Goal: Task Accomplishment & Management: Complete application form

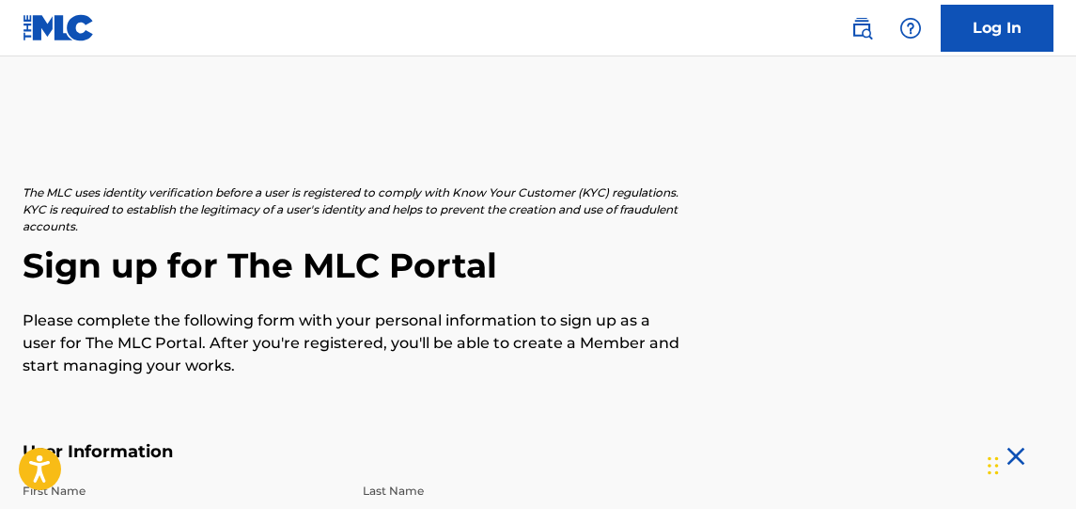
select select "9"
select select "1973"
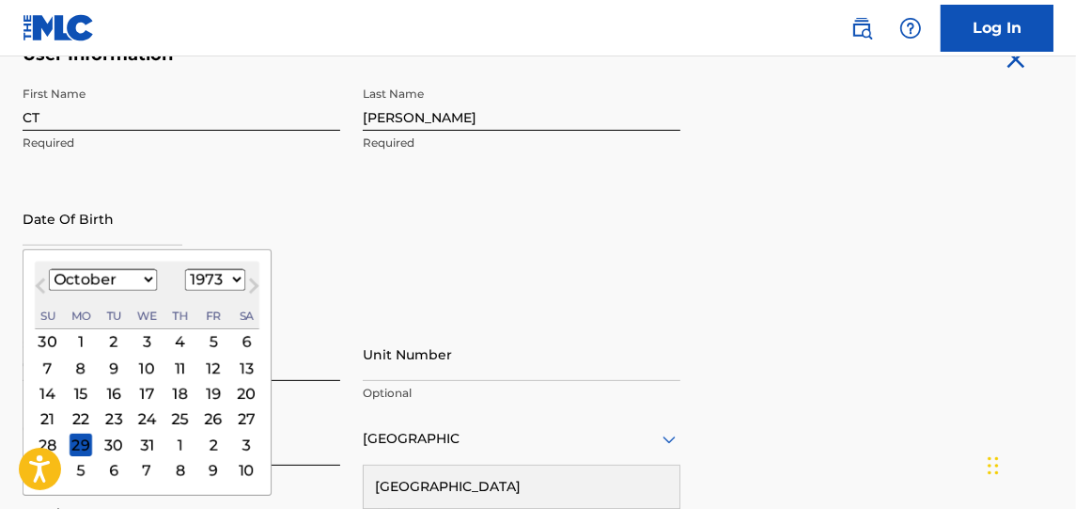
click at [149, 278] on select "January February March April May June July August September October November De…" at bounding box center [103, 280] width 108 height 22
select select "8"
click at [49, 269] on select "January February March April May June July August September October November De…" at bounding box center [103, 280] width 108 height 22
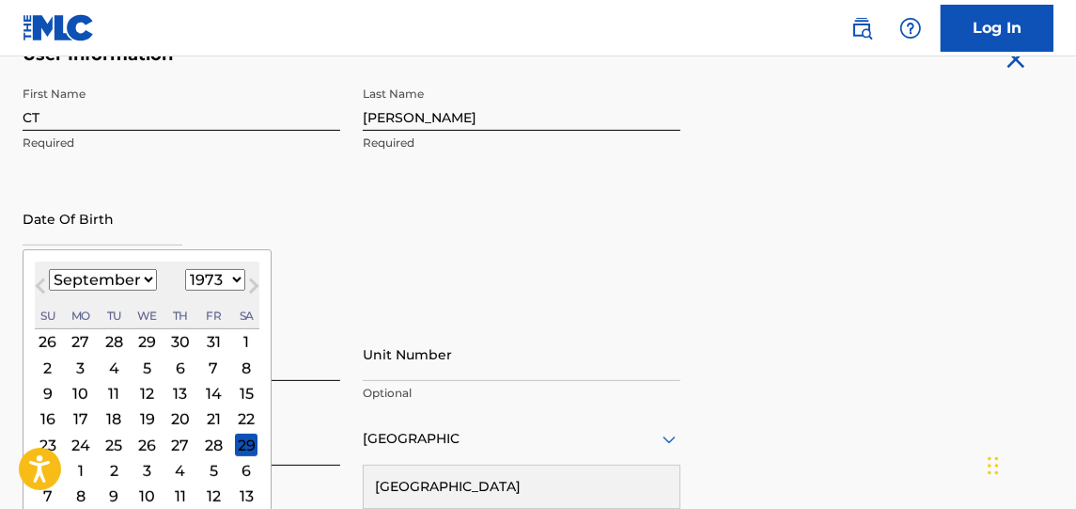
click at [177, 439] on div "27" at bounding box center [180, 444] width 23 height 23
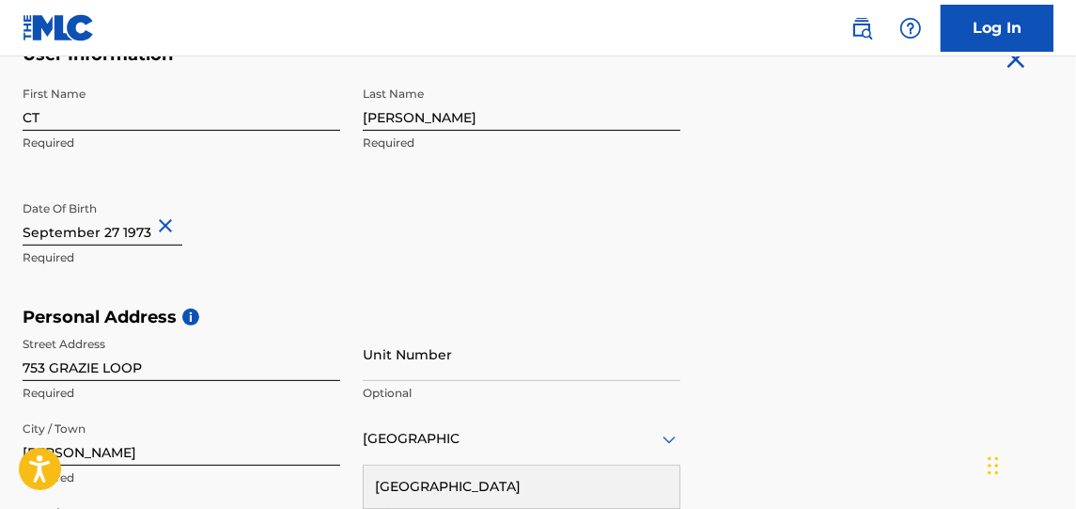
click at [368, 210] on div "First Name CT Required Last Name [PERSON_NAME] Required Date Of Birth Required" at bounding box center [352, 191] width 658 height 229
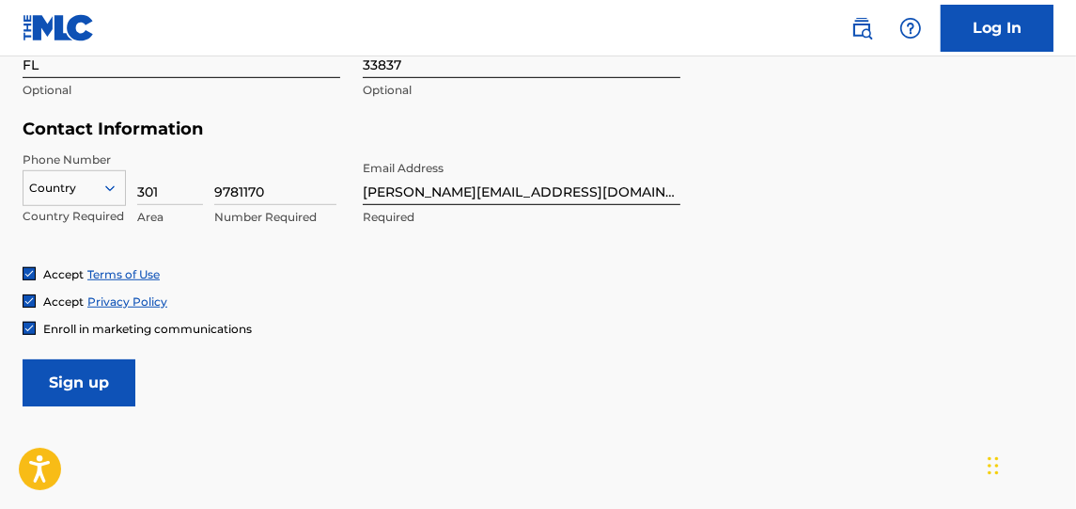
scroll to position [879, 0]
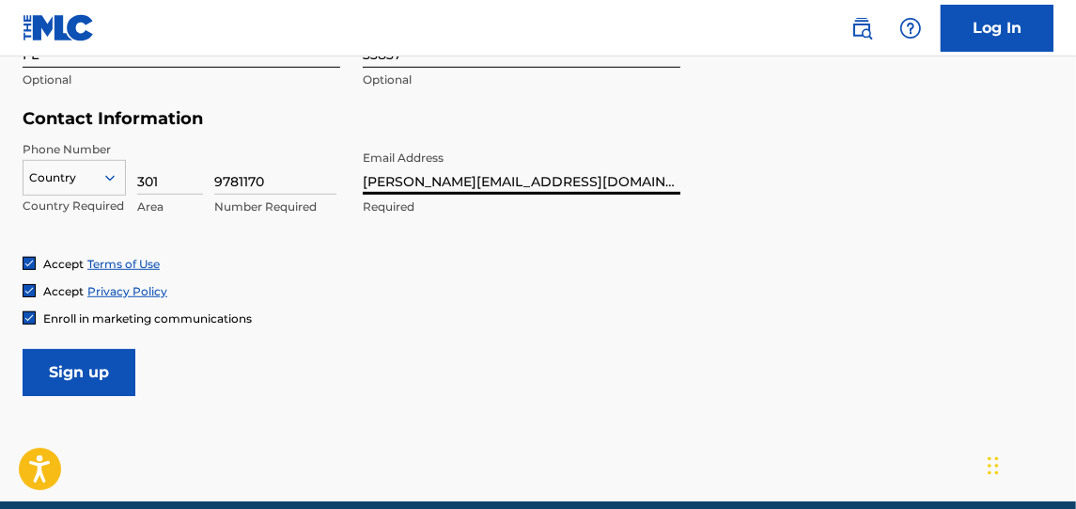
click at [494, 174] on input "[PERSON_NAME][EMAIL_ADDRESS][DOMAIN_NAME]" at bounding box center [522, 168] width 318 height 54
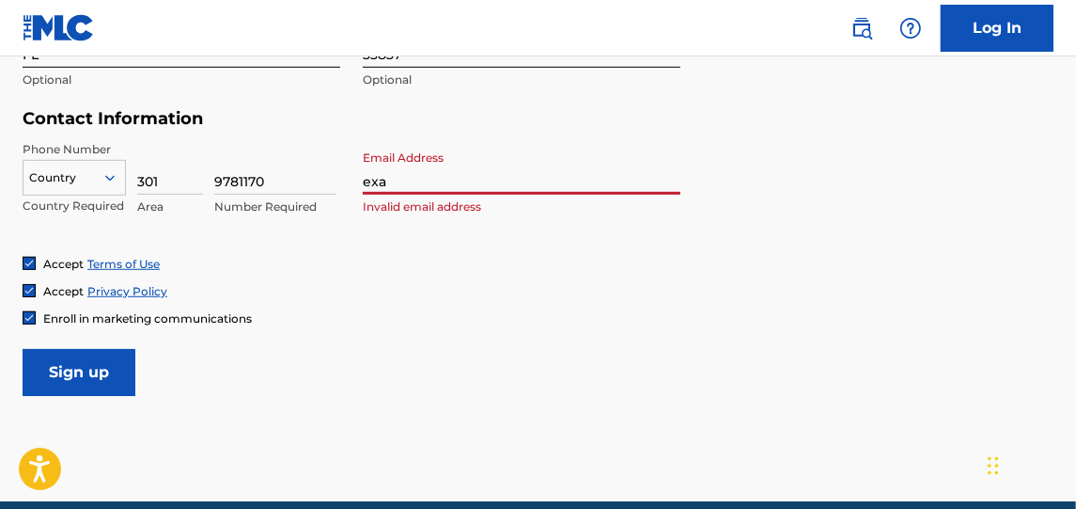
type input "[EMAIL_ADDRESS][DOMAIN_NAME]"
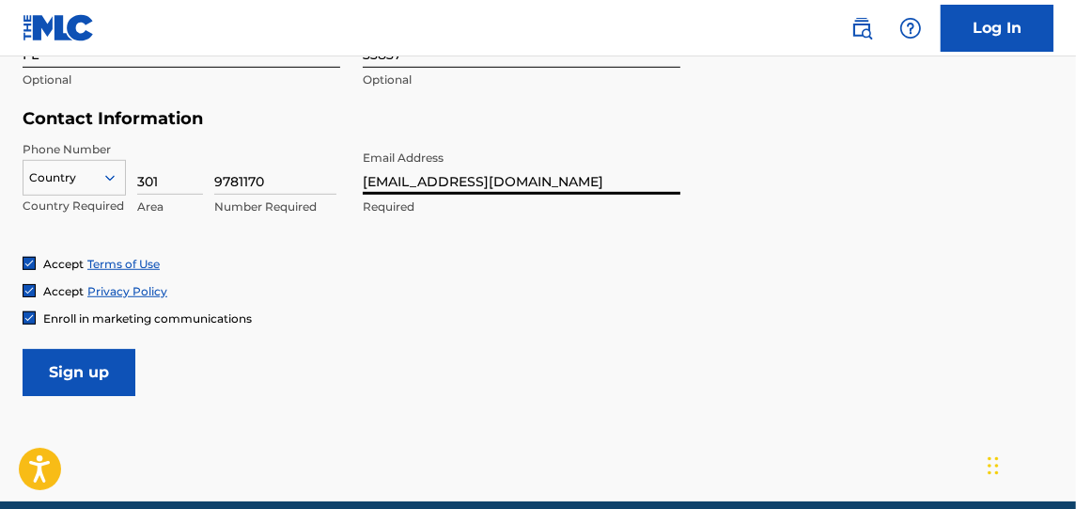
click at [410, 279] on div "Accept Terms of Use Accept Privacy Policy Enroll in marketing communications" at bounding box center [538, 291] width 1031 height 71
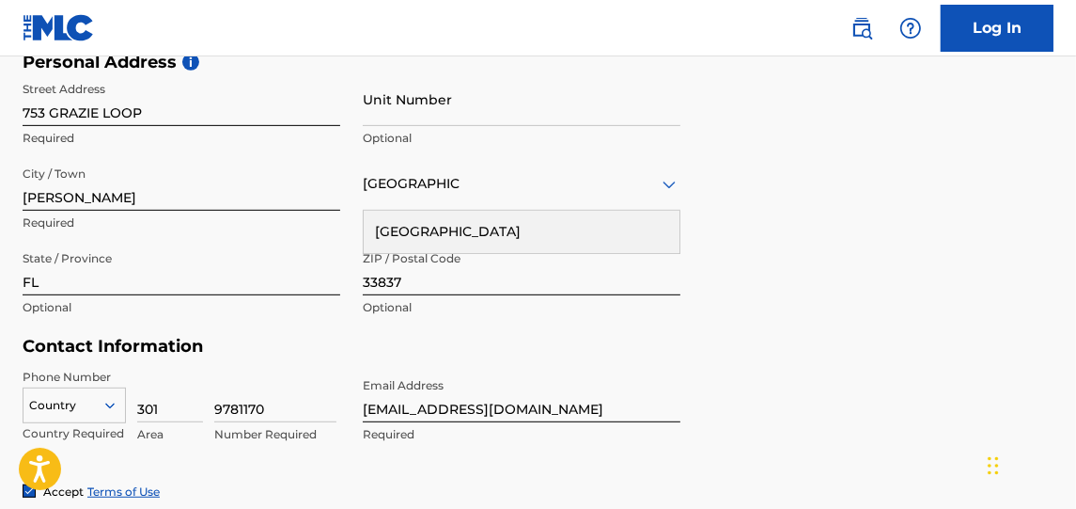
scroll to position [811, 0]
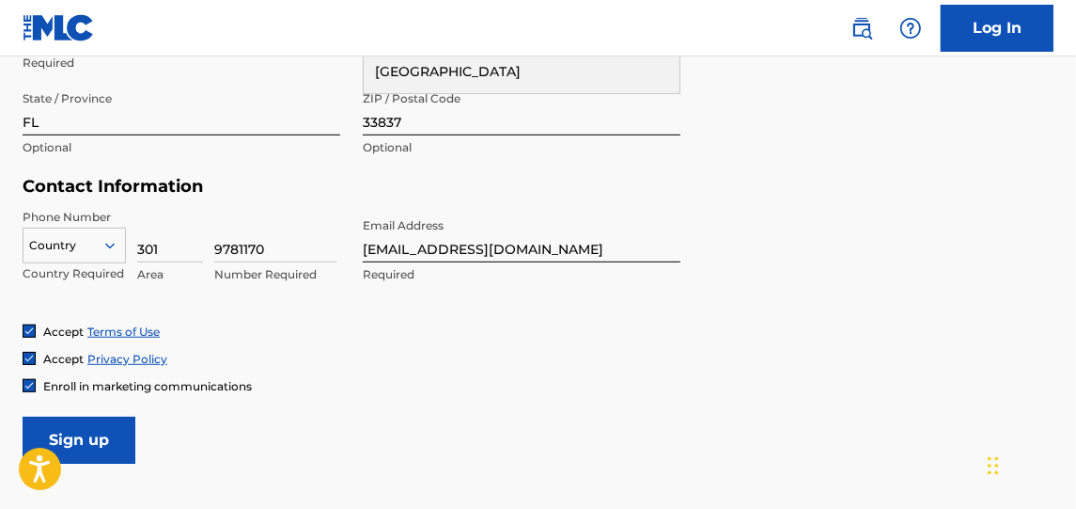
click at [116, 454] on input "Sign up" at bounding box center [79, 439] width 113 height 47
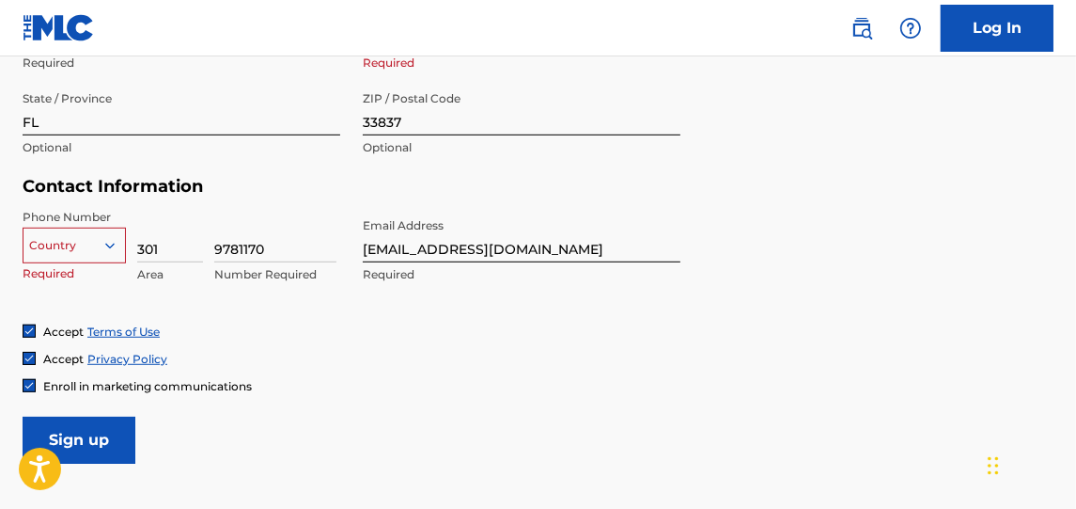
click at [102, 245] on div "Country" at bounding box center [74, 241] width 103 height 28
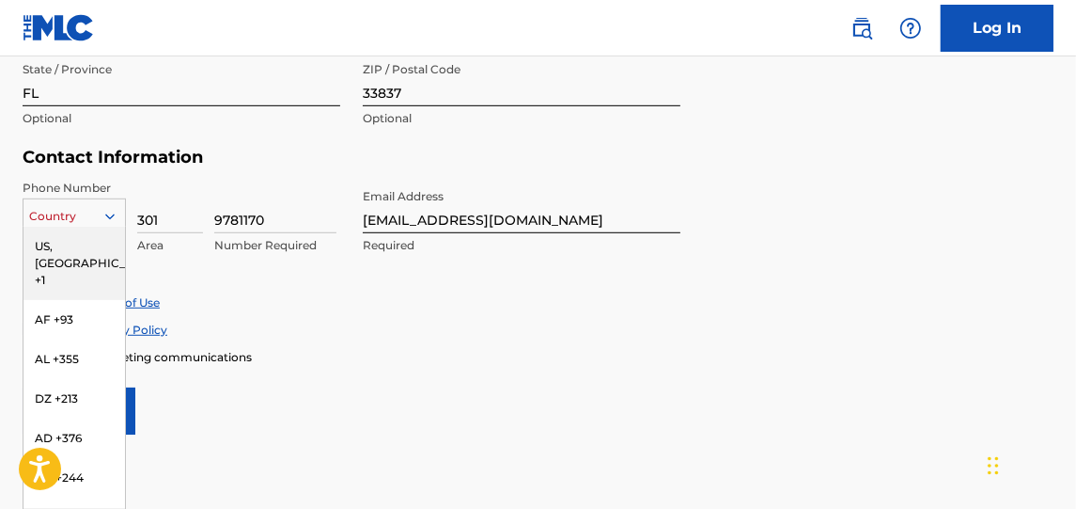
click at [91, 238] on div "US, [GEOGRAPHIC_DATA] +1" at bounding box center [75, 263] width 102 height 73
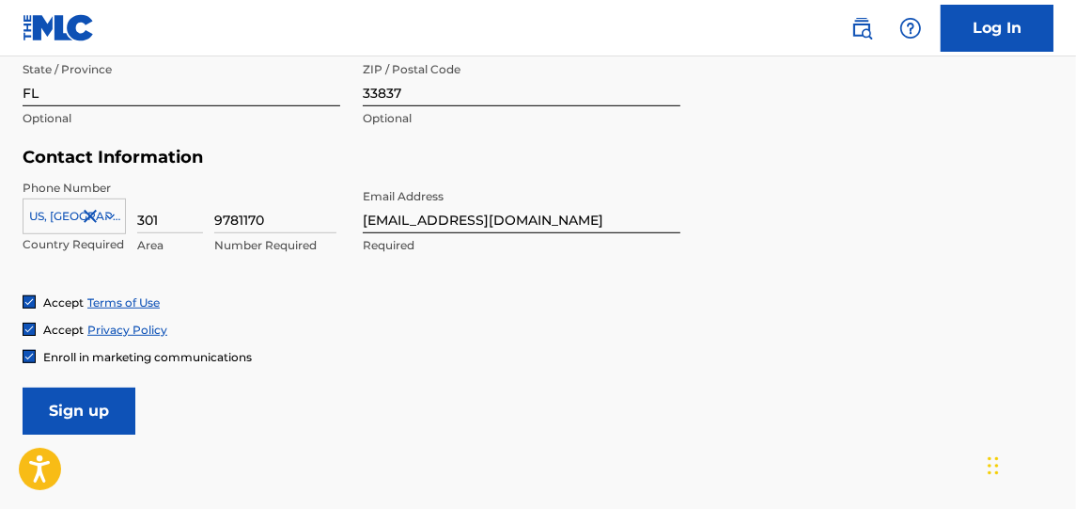
click at [105, 415] on input "Sign up" at bounding box center [79, 410] width 113 height 47
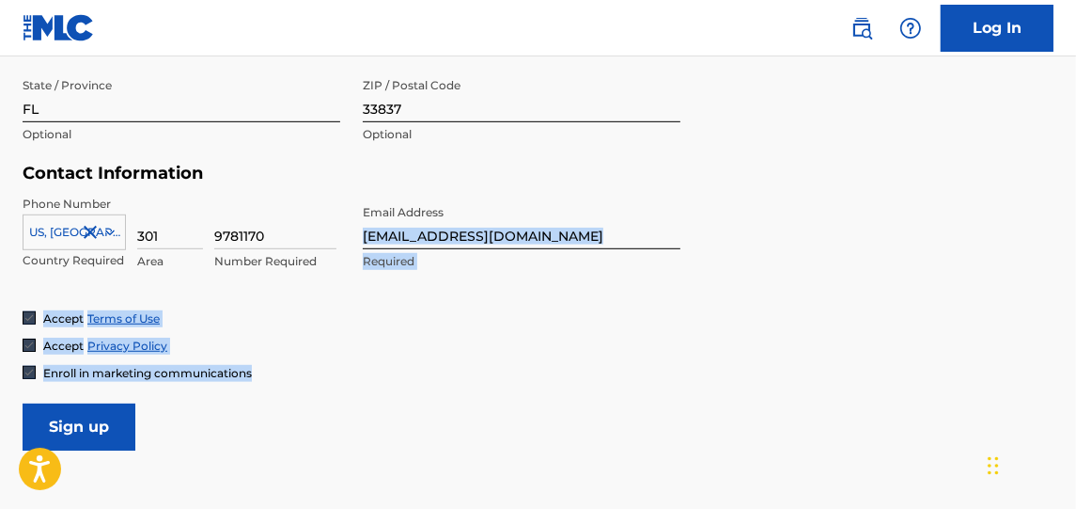
drag, startPoint x: 1075, startPoint y: 382, endPoint x: 1064, endPoint y: 237, distance: 145.2
click at [1004, 290] on form "User Information First Name CT Required Last Name [PERSON_NAME] Required Date O…" at bounding box center [538, 33] width 1031 height 834
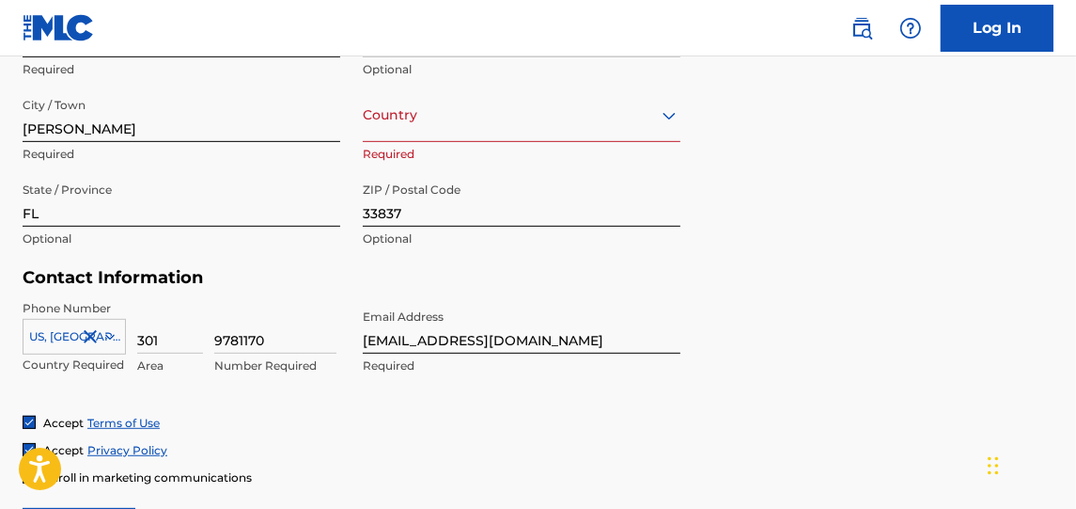
scroll to position [730, 0]
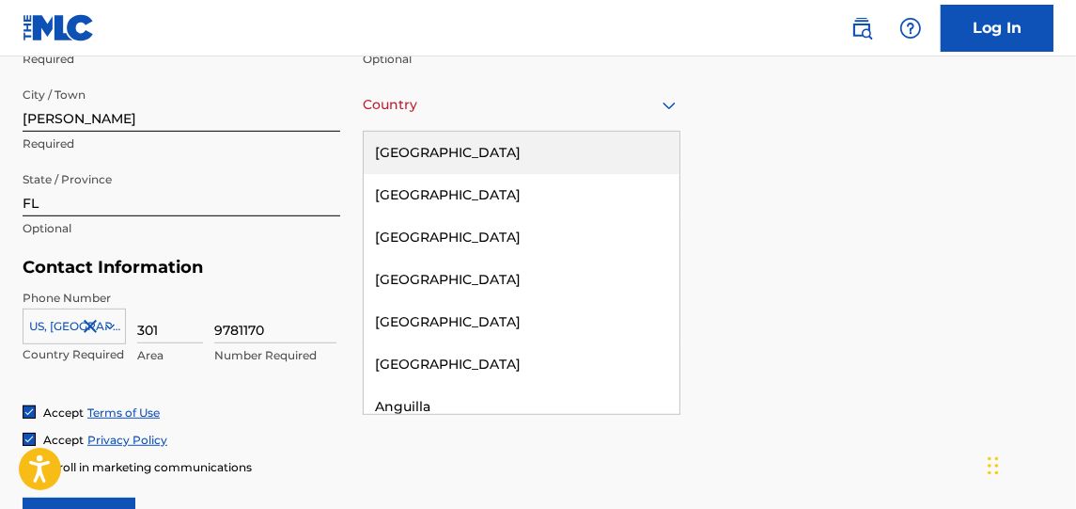
click at [647, 114] on div "[GEOGRAPHIC_DATA]" at bounding box center [522, 105] width 318 height 24
click at [604, 138] on div "[GEOGRAPHIC_DATA]" at bounding box center [522, 153] width 316 height 42
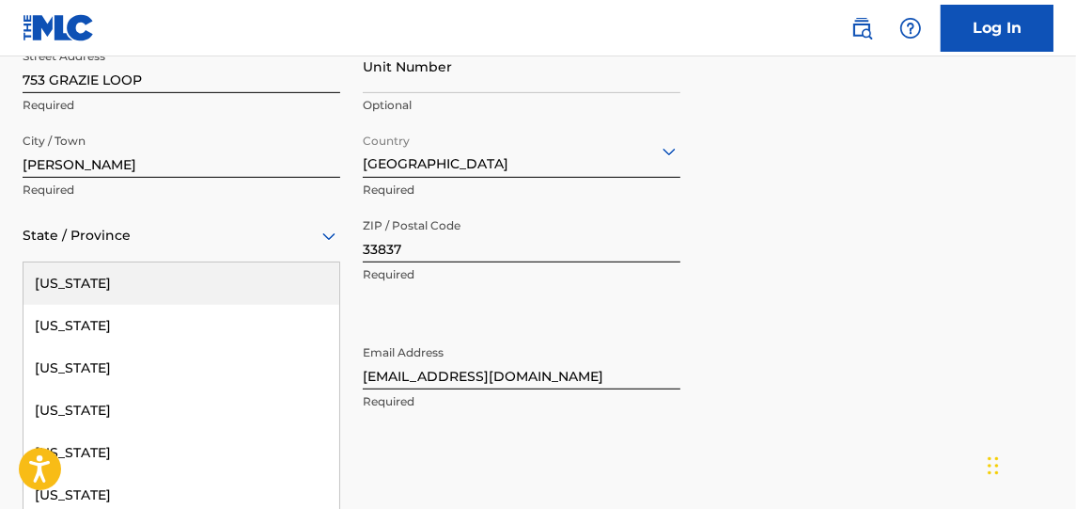
scroll to position [720, 0]
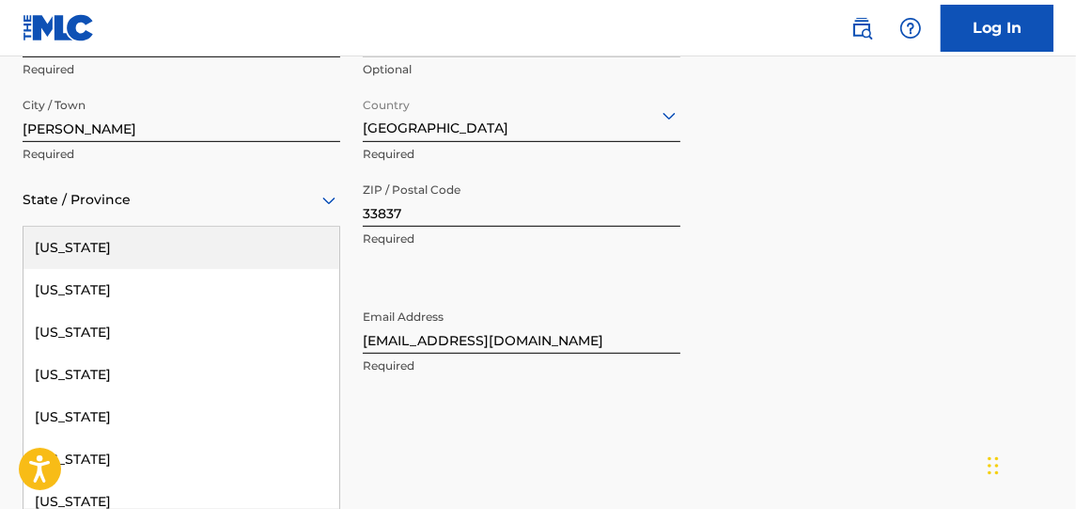
click at [204, 227] on div "57 results available. Use Up and Down to choose options, press Enter to select …" at bounding box center [182, 200] width 318 height 54
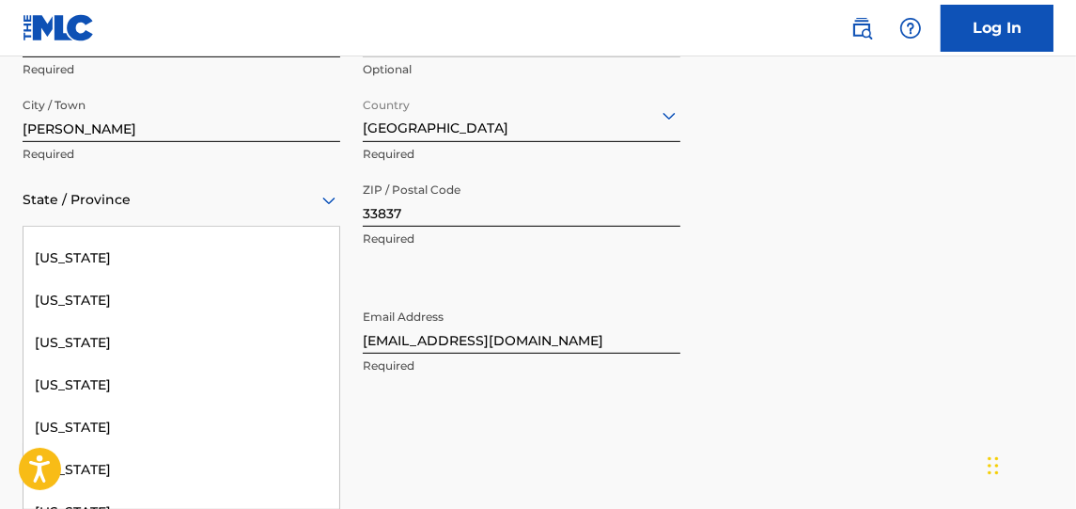
scroll to position [345, 0]
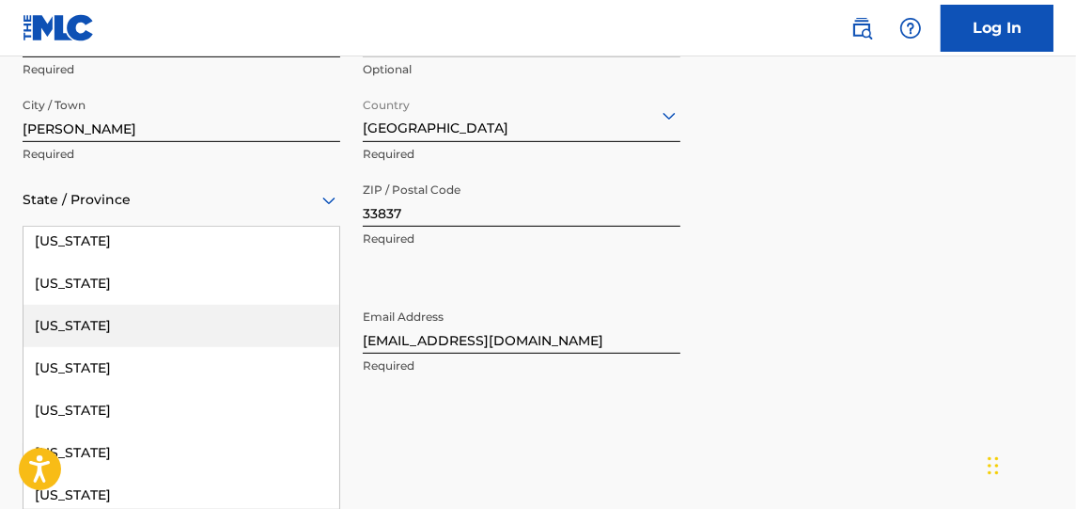
click at [240, 323] on div "[US_STATE]" at bounding box center [182, 326] width 316 height 42
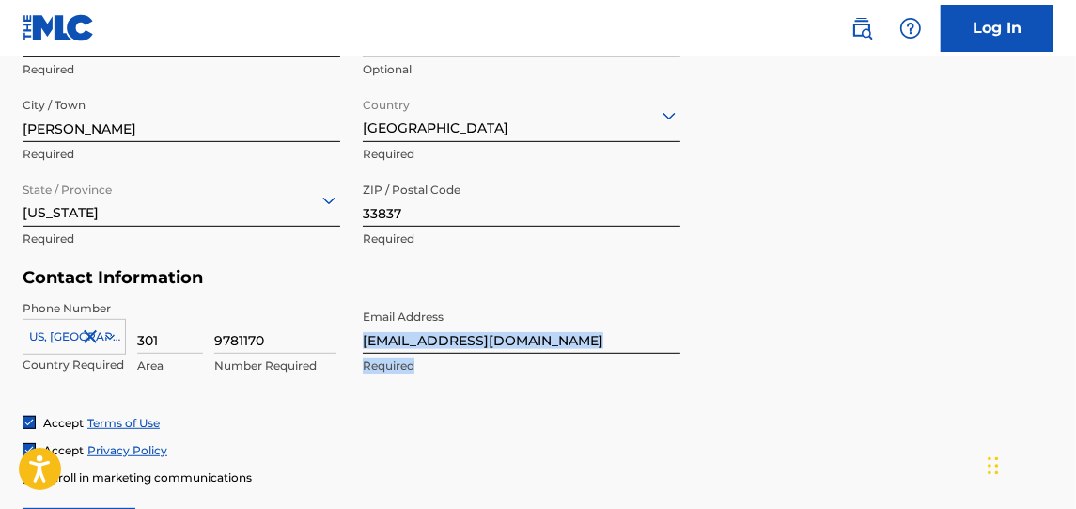
drag, startPoint x: 1071, startPoint y: 335, endPoint x: 1080, endPoint y: 396, distance: 61.8
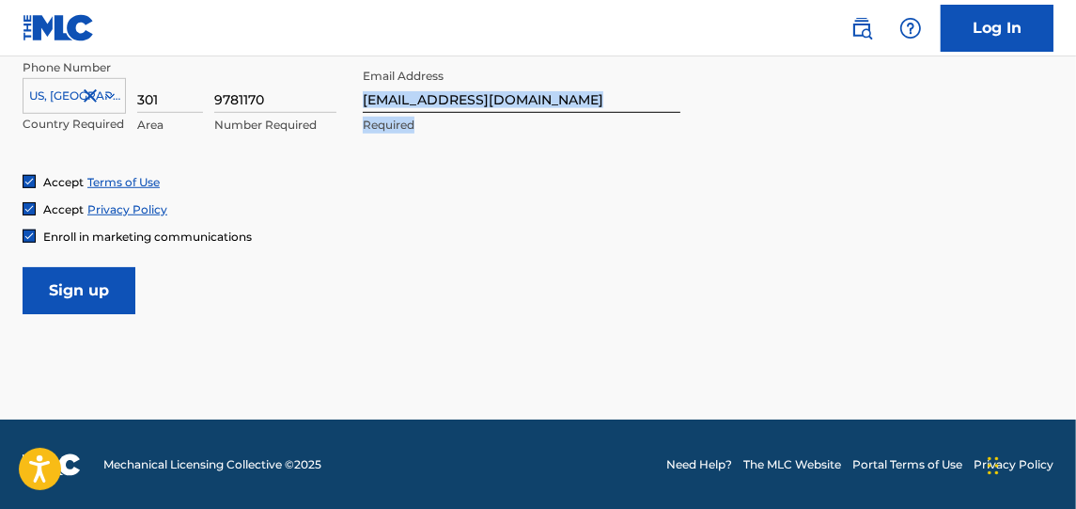
click at [86, 290] on input "Sign up" at bounding box center [79, 290] width 113 height 47
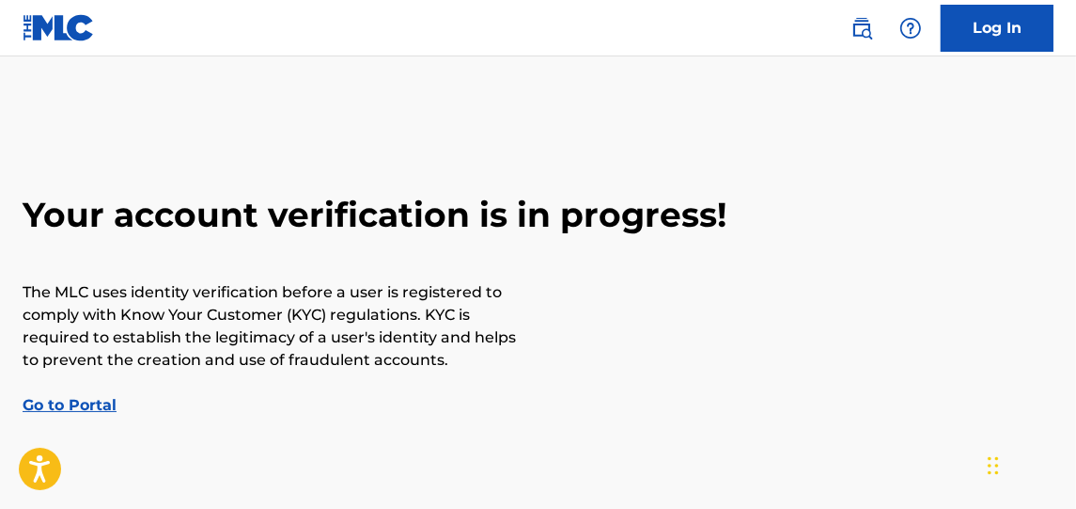
click at [1007, 39] on link "Log In" at bounding box center [997, 28] width 113 height 47
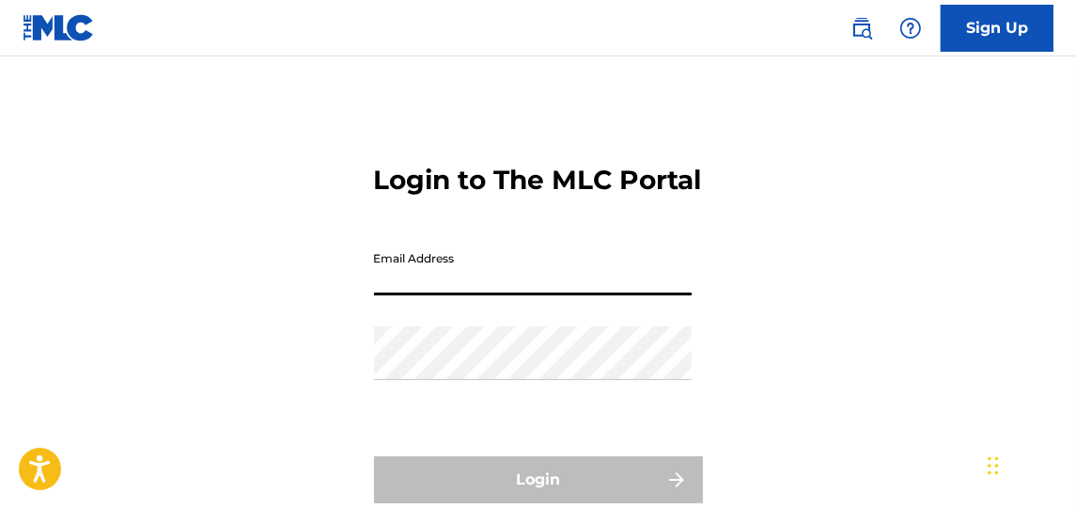
click at [538, 295] on input "Email Address" at bounding box center [533, 269] width 318 height 54
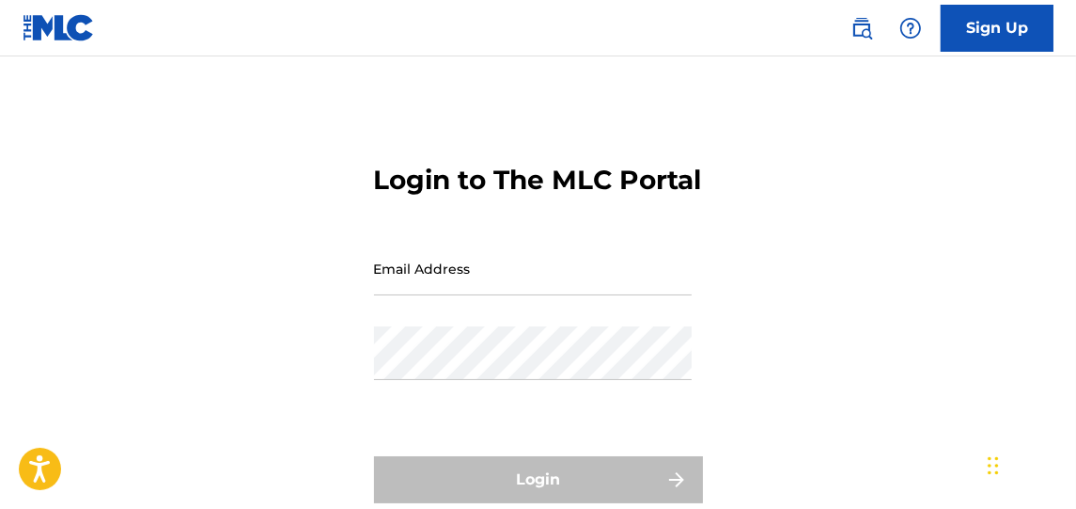
click at [746, 296] on div "Login to The MLC Portal Email Address Password Login Forgot password?" at bounding box center [538, 337] width 1076 height 469
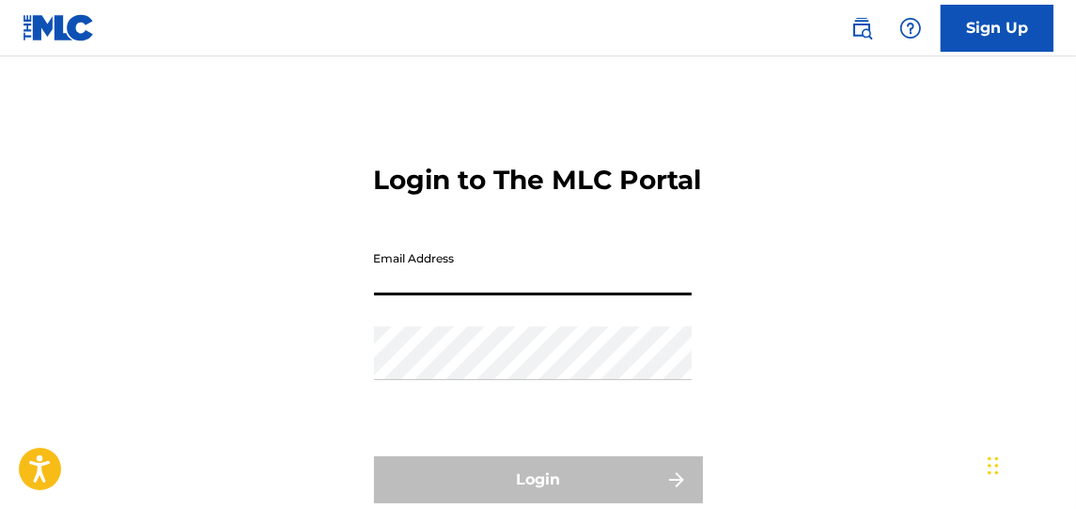
click at [486, 292] on input "Email Address" at bounding box center [533, 269] width 318 height 54
drag, startPoint x: 486, startPoint y: 292, endPoint x: 670, endPoint y: 296, distance: 184.3
click at [486, 292] on input "Email Address" at bounding box center [533, 269] width 318 height 54
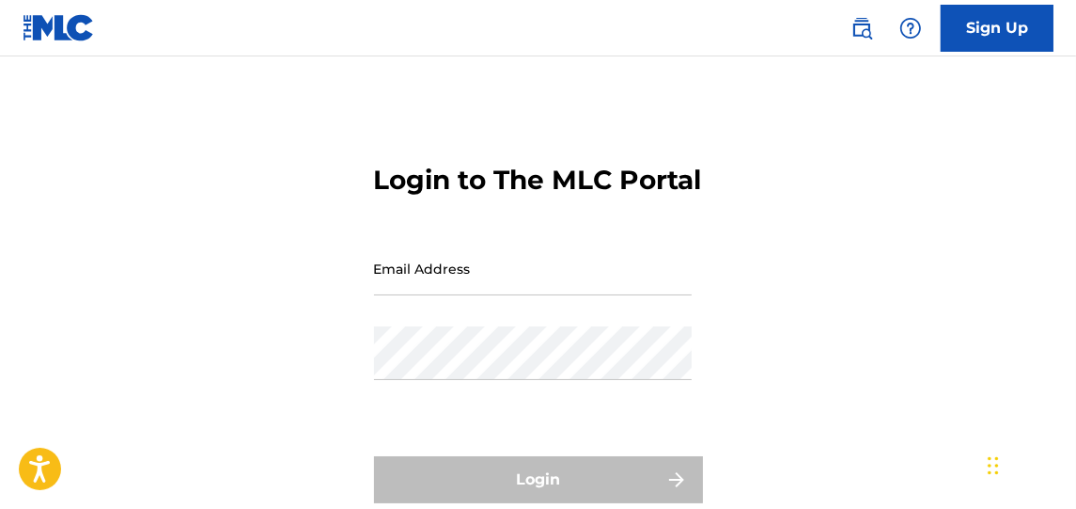
click at [782, 317] on div "Login to The MLC Portal Email Address Password Login Forgot password?" at bounding box center [538, 337] width 1076 height 469
click at [928, 238] on div "Login to The MLC Portal Email Address Password Login Forgot password?" at bounding box center [538, 337] width 1076 height 469
click at [449, 295] on input "Email Address" at bounding box center [533, 269] width 318 height 54
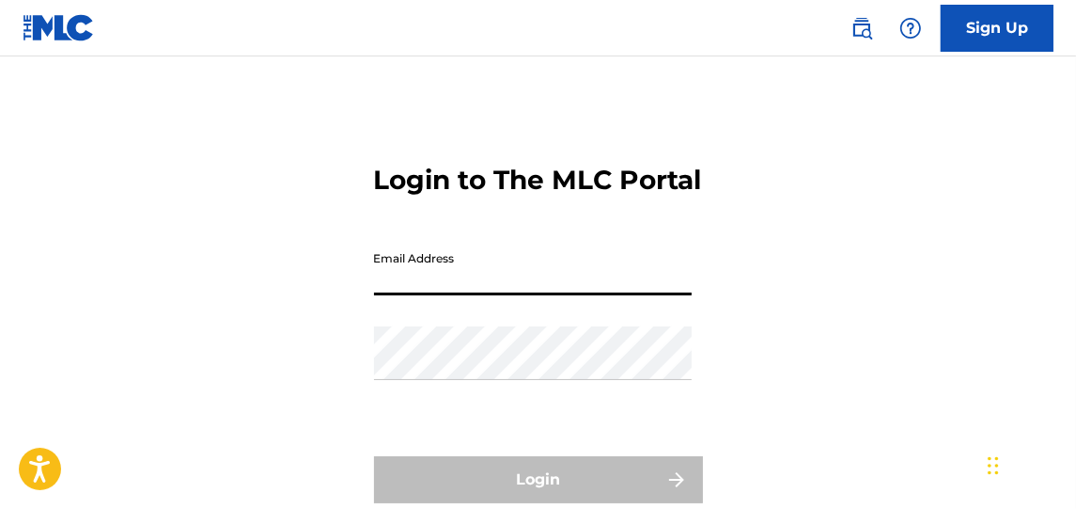
click at [173, 278] on div "Login to The MLC Portal Email Address Password Login Forgot password?" at bounding box center [538, 337] width 1076 height 469
click at [500, 295] on input "Email Address" at bounding box center [533, 269] width 318 height 54
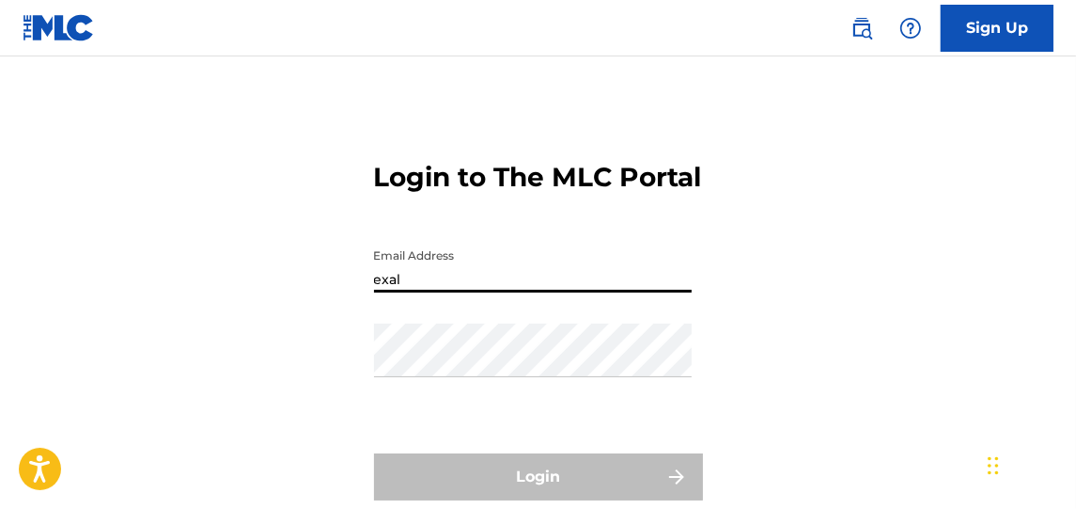
type input "exal"
